Goal: Task Accomplishment & Management: Manage account settings

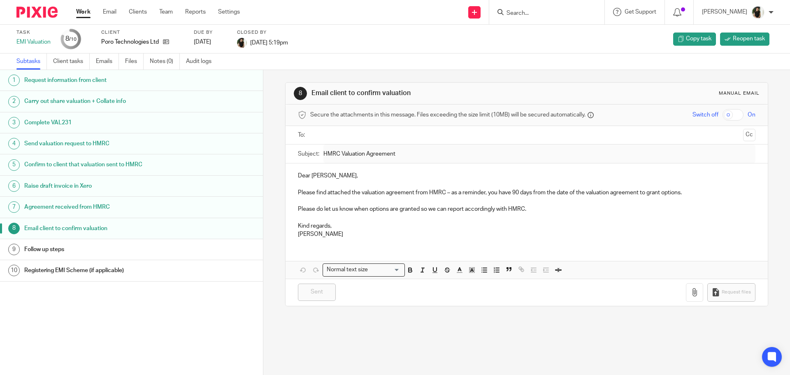
click at [87, 12] on link "Work" at bounding box center [83, 12] width 14 height 8
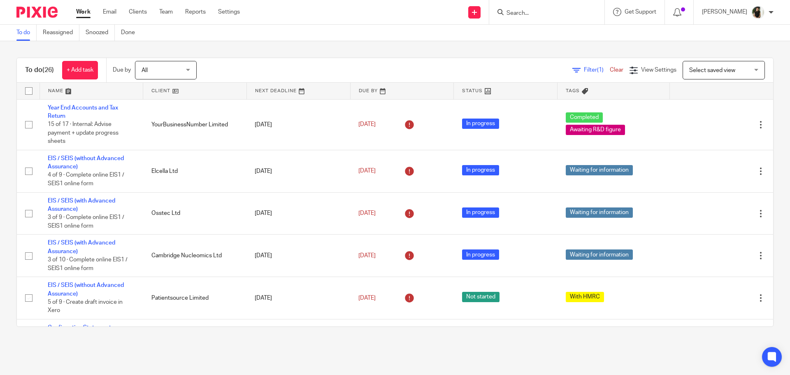
scroll to position [538, 0]
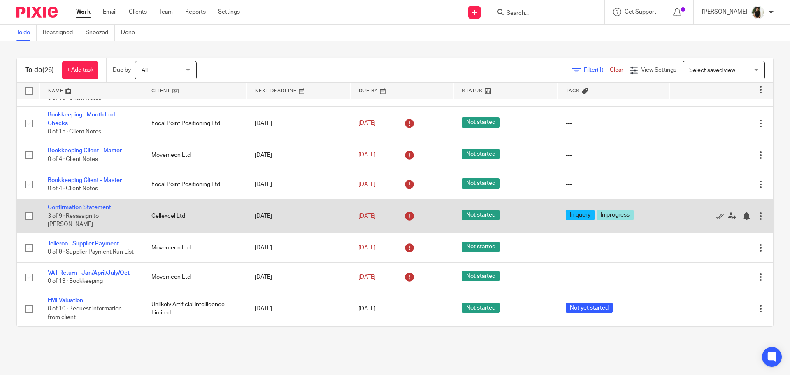
click at [96, 205] on link "Confirmation Statement" at bounding box center [79, 208] width 63 height 6
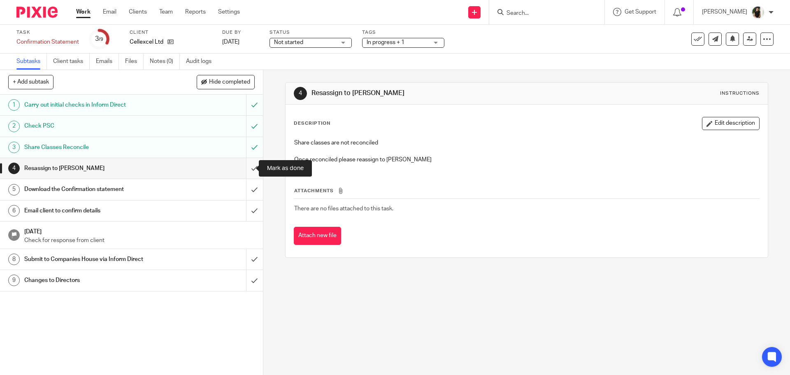
click at [251, 170] on input "submit" at bounding box center [131, 168] width 263 height 21
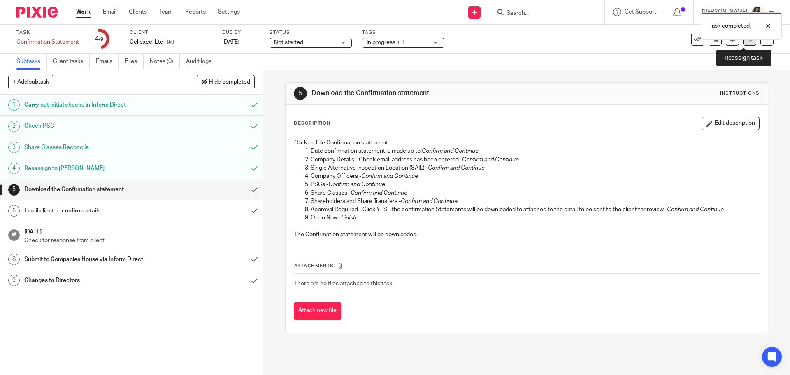
click at [744, 43] on link at bounding box center [749, 39] width 13 height 13
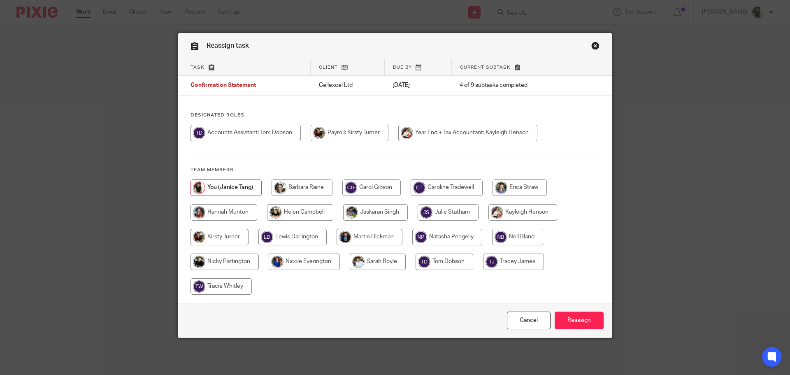
click at [426, 130] on input "radio" at bounding box center [467, 133] width 139 height 16
radio input "true"
click at [581, 315] on input "Reassign" at bounding box center [579, 321] width 49 height 18
